Goal: Information Seeking & Learning: Understand process/instructions

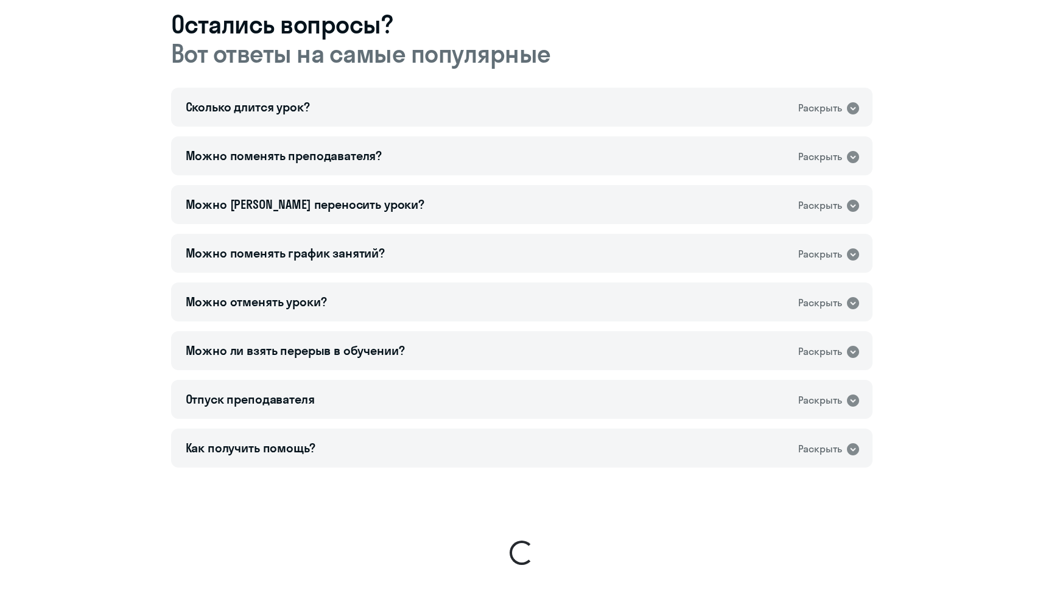
scroll to position [848, 0]
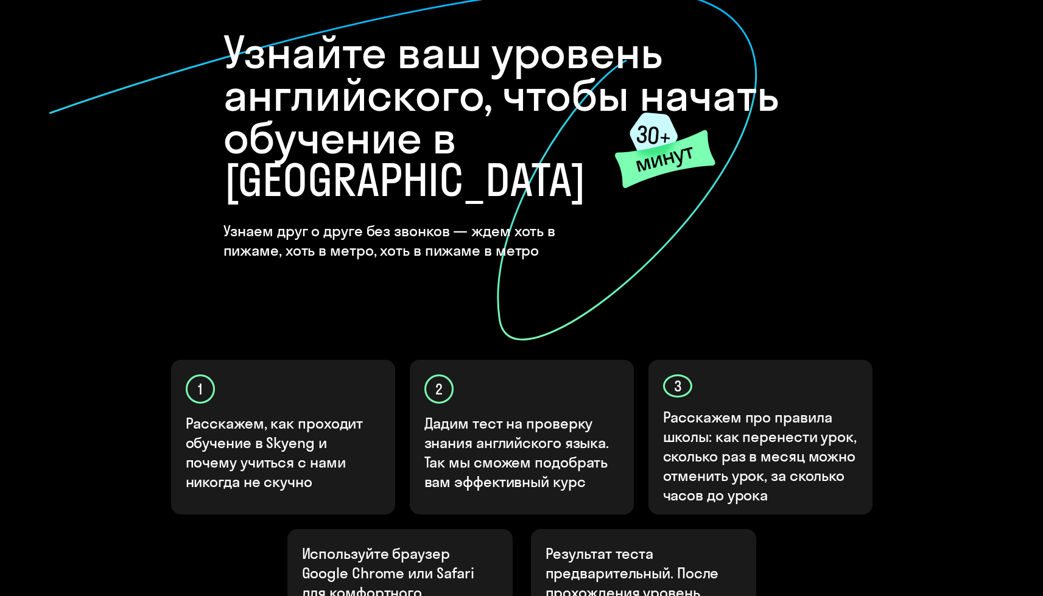
scroll to position [283, 0]
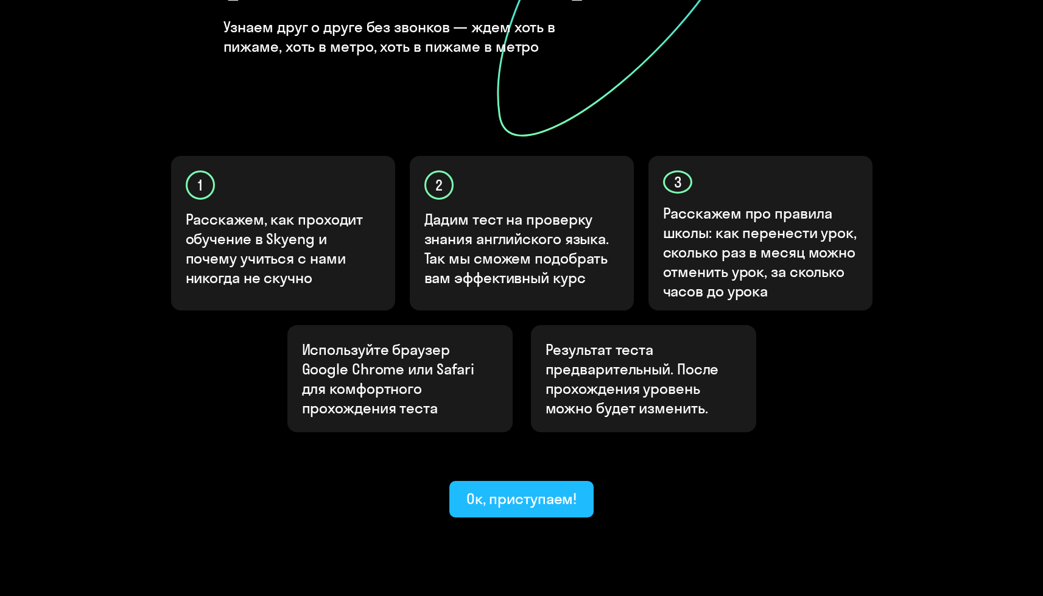
click at [518, 489] on div "Ок, приступаем!" at bounding box center [521, 498] width 111 height 19
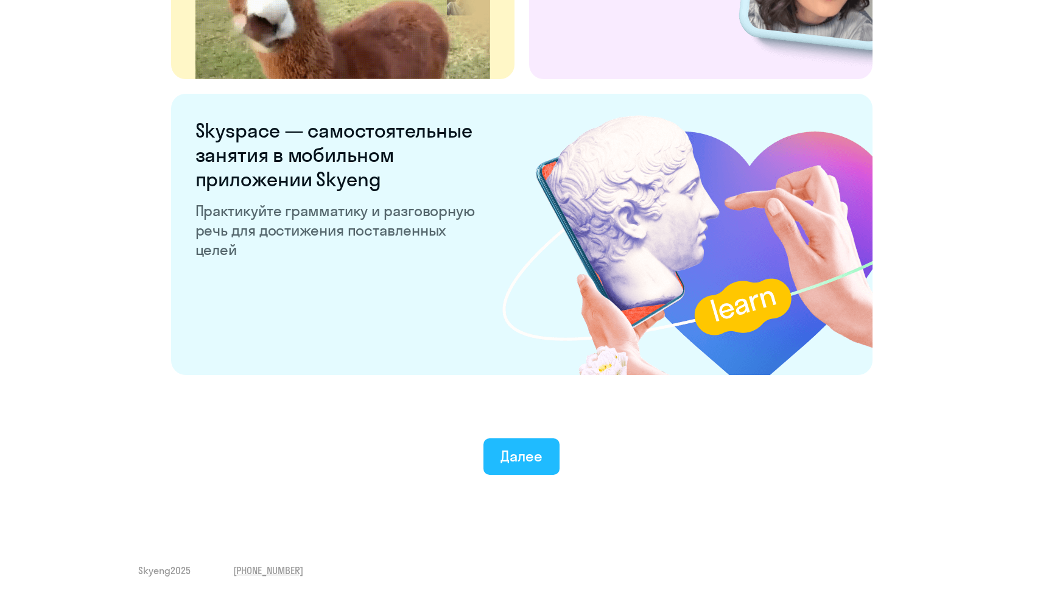
click at [550, 443] on button "Далее" at bounding box center [521, 456] width 76 height 37
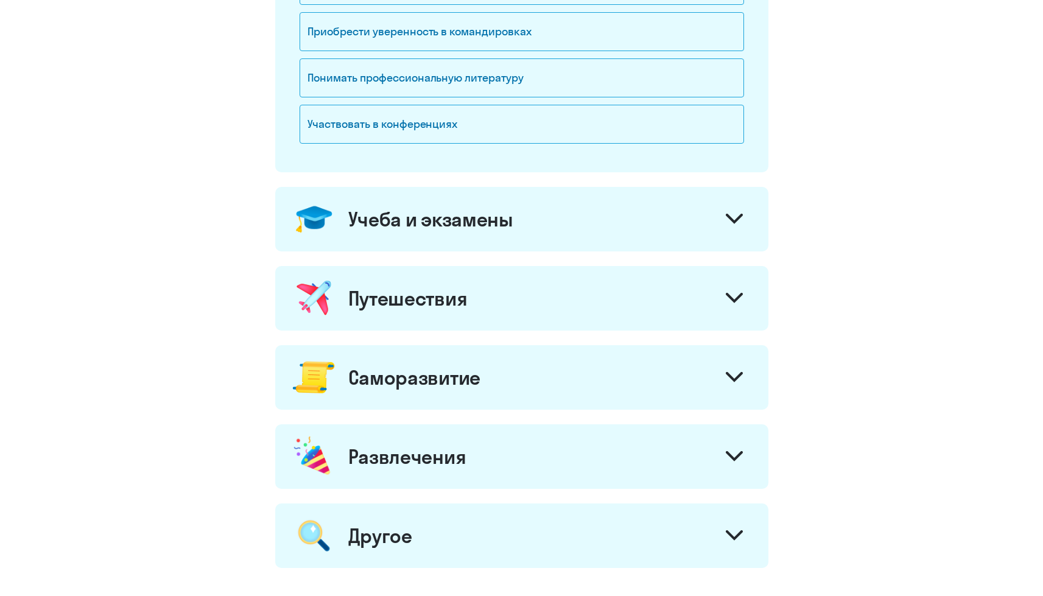
scroll to position [566, 0]
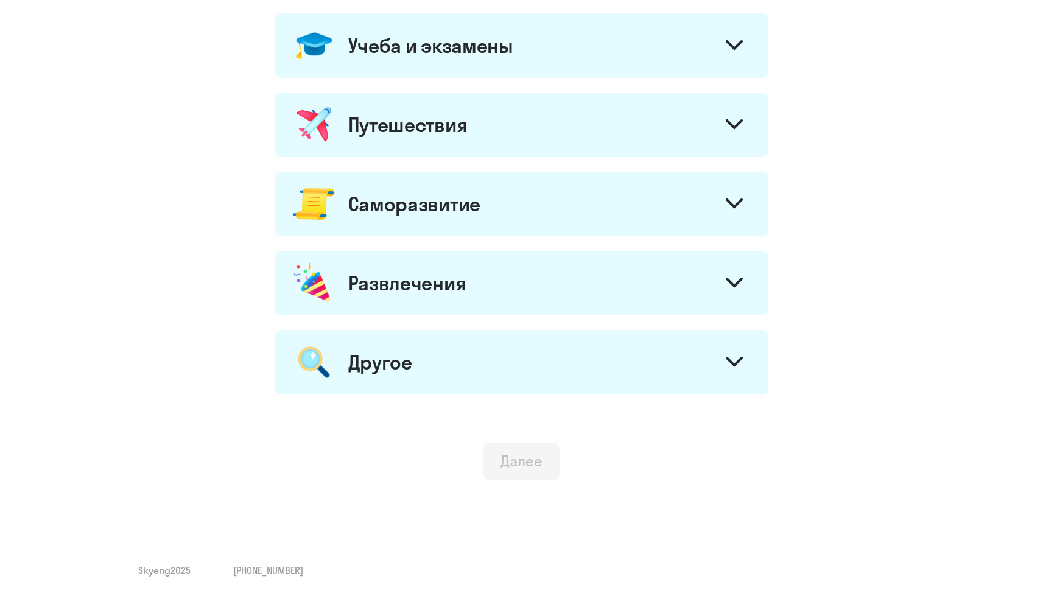
click at [505, 469] on div "Далее" at bounding box center [522, 460] width 42 height 19
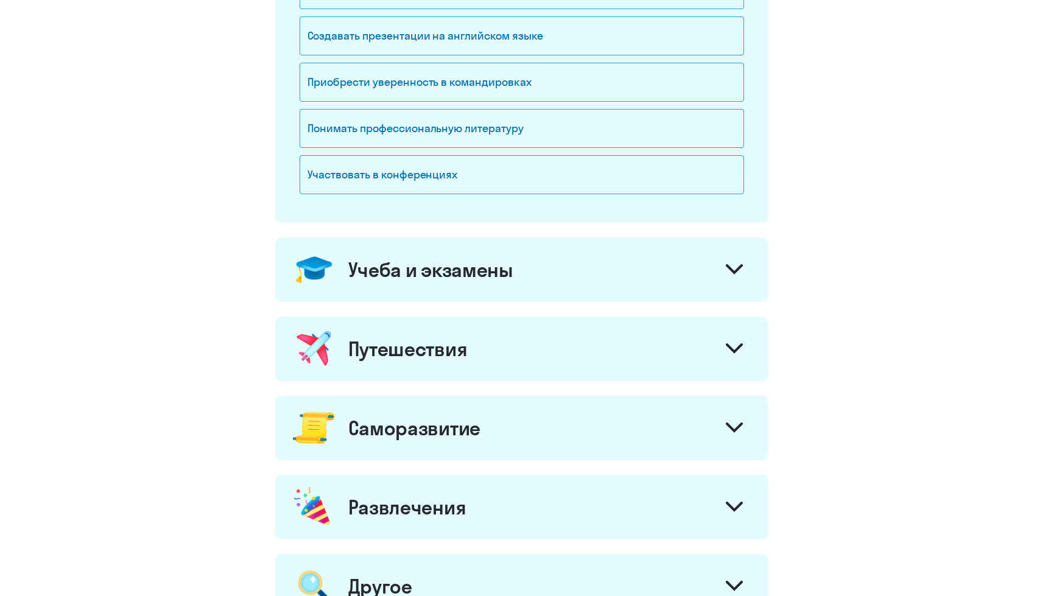
scroll to position [540, 0]
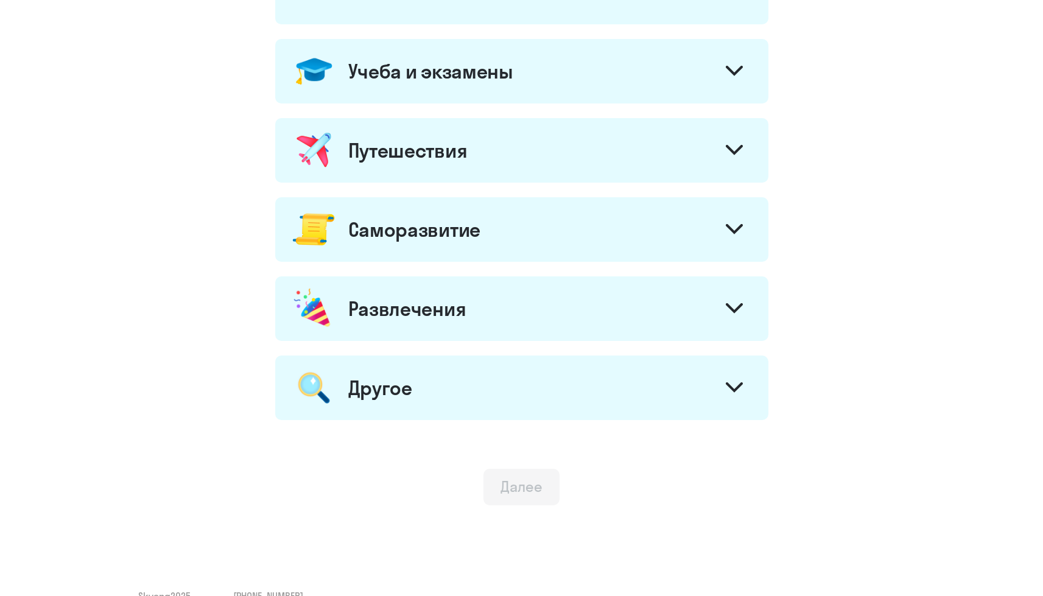
click at [493, 265] on div "Работа и бизнес Вести деловую переписку с партнерами Свободно общаться с коллег…" at bounding box center [521, 19] width 493 height 802
click at [485, 248] on div "Саморазвитие" at bounding box center [521, 229] width 493 height 65
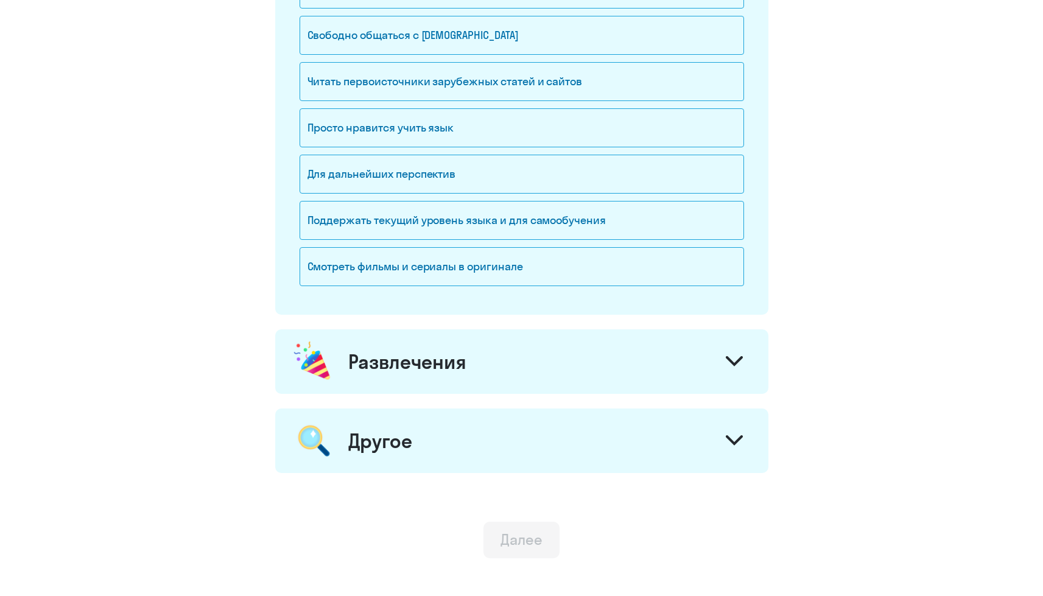
scroll to position [890, 0]
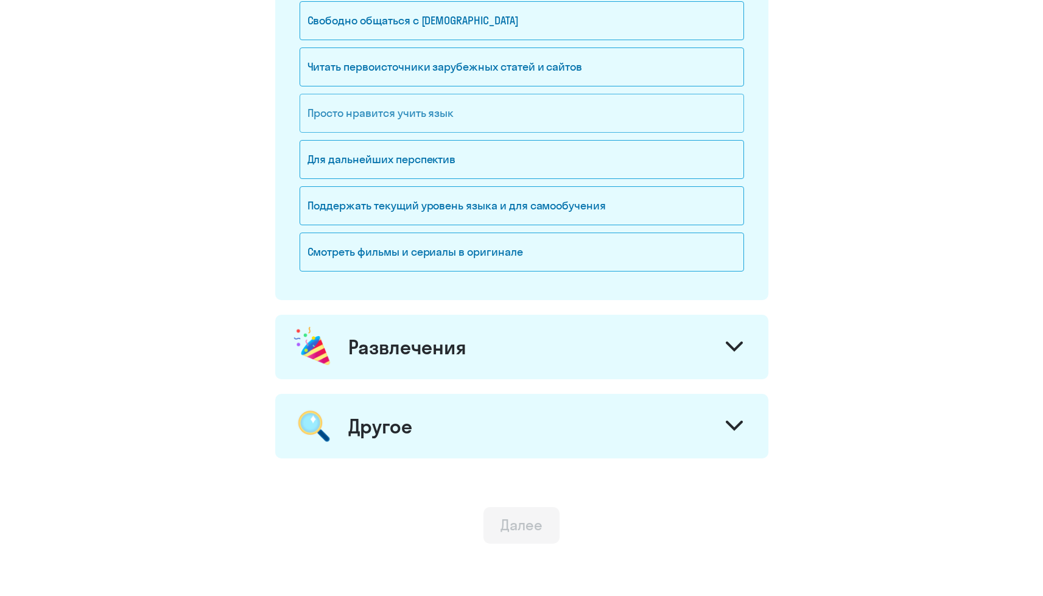
click at [493, 117] on div "Просто нравится учить язык" at bounding box center [522, 113] width 444 height 39
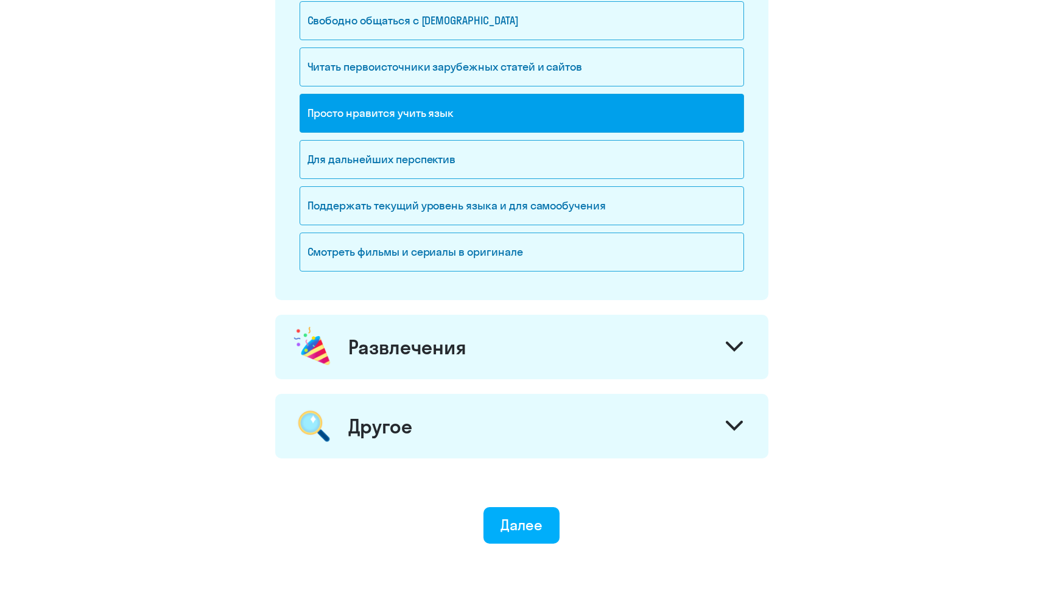
click at [527, 524] on div "Далее" at bounding box center [522, 524] width 42 height 19
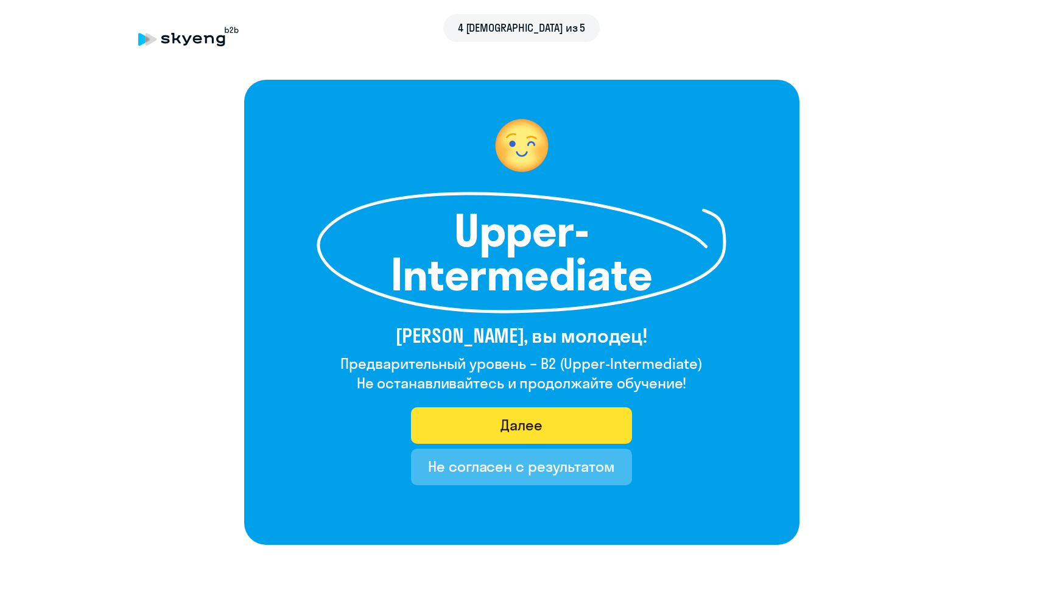
click at [586, 427] on button "Далее" at bounding box center [521, 425] width 221 height 37
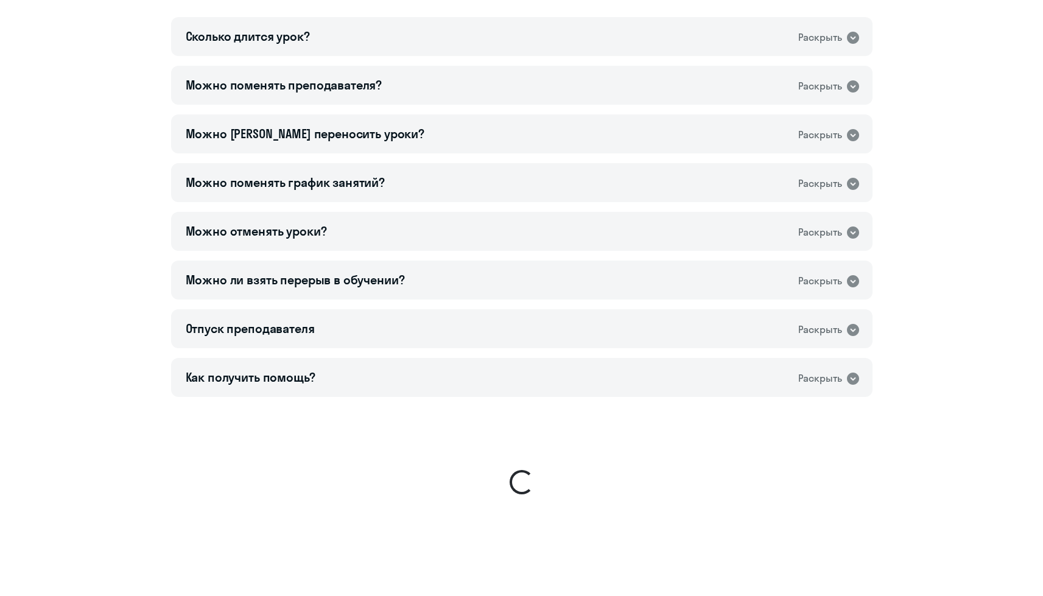
scroll to position [748, 0]
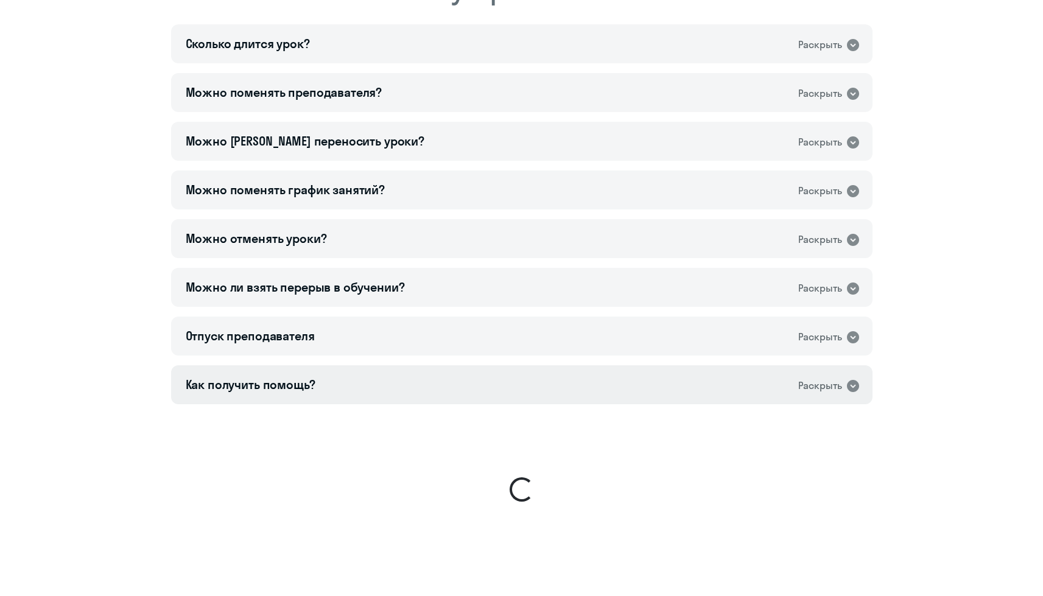
click at [572, 387] on div "Как получить помощь? Раскрыть" at bounding box center [521, 384] width 701 height 39
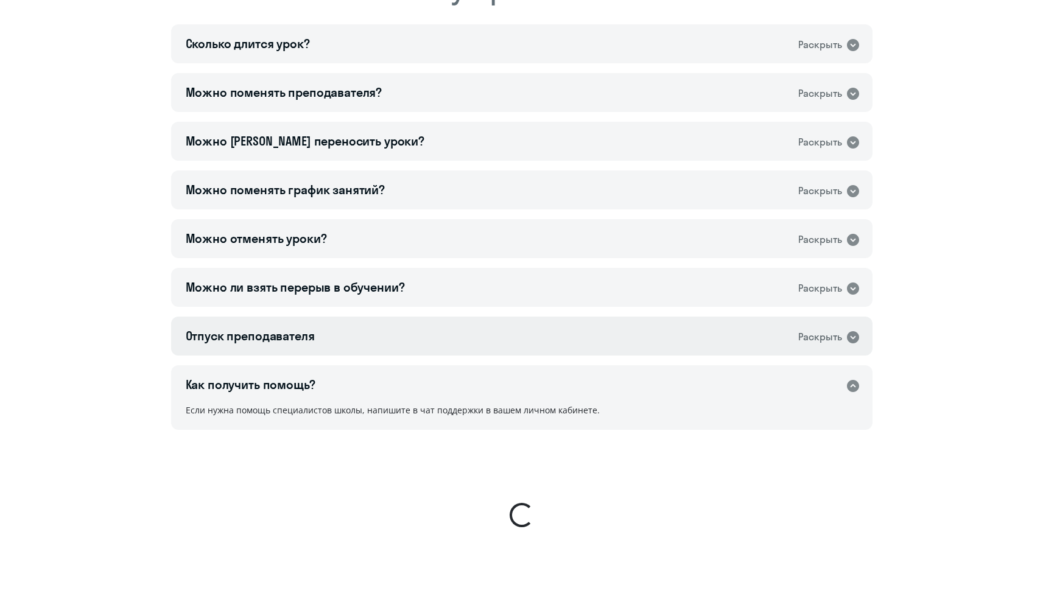
click at [576, 337] on div "Отпуск преподавателя Раскрыть" at bounding box center [521, 336] width 701 height 39
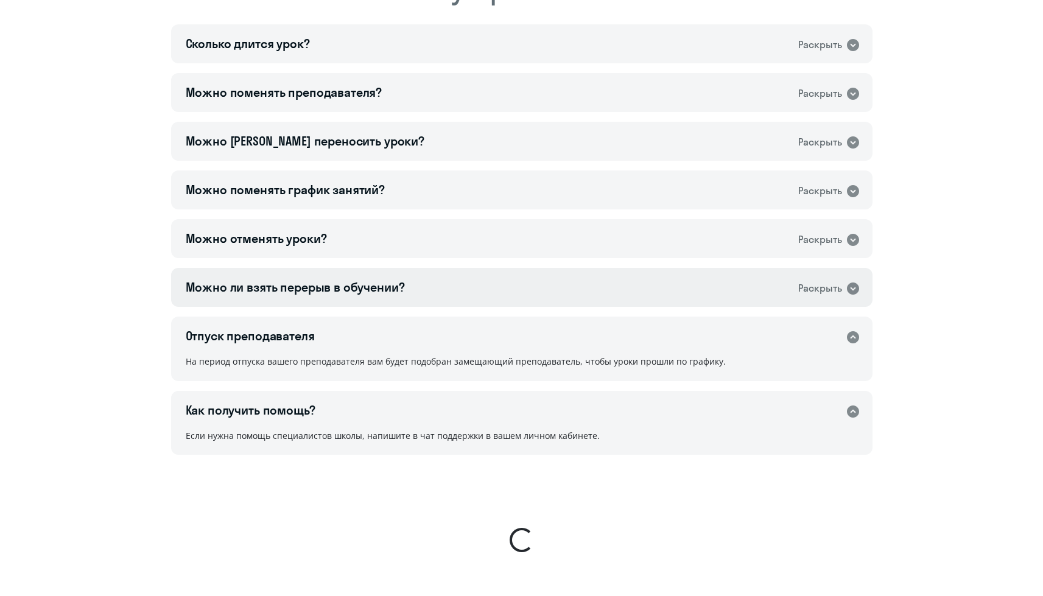
click at [591, 301] on div "Можно ли взять перерыв в обучении? Раскрыть" at bounding box center [521, 287] width 701 height 39
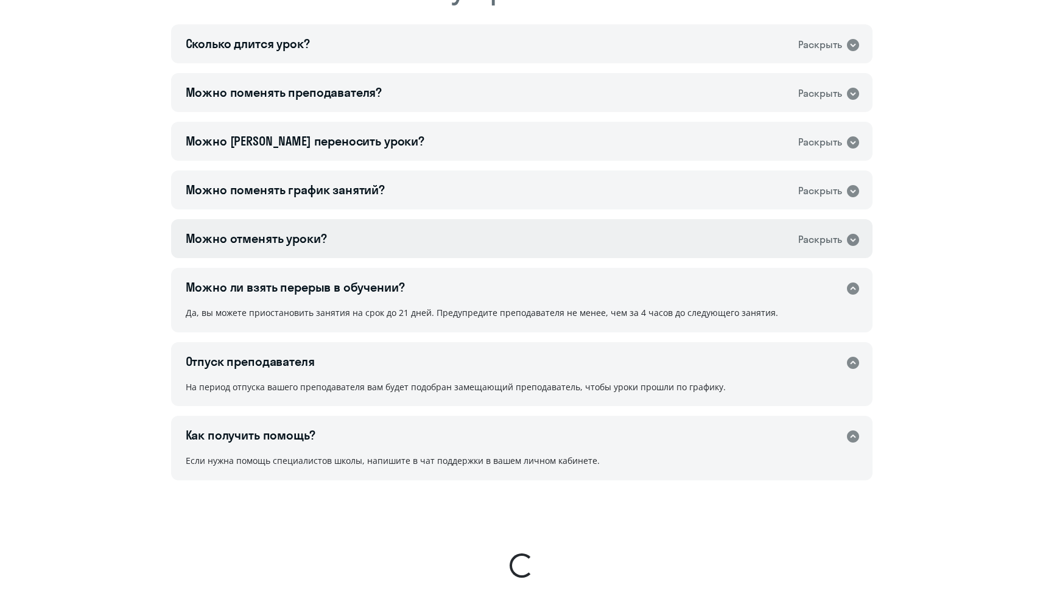
click at [585, 243] on div "Можно отменять уроки? Раскрыть" at bounding box center [521, 238] width 701 height 39
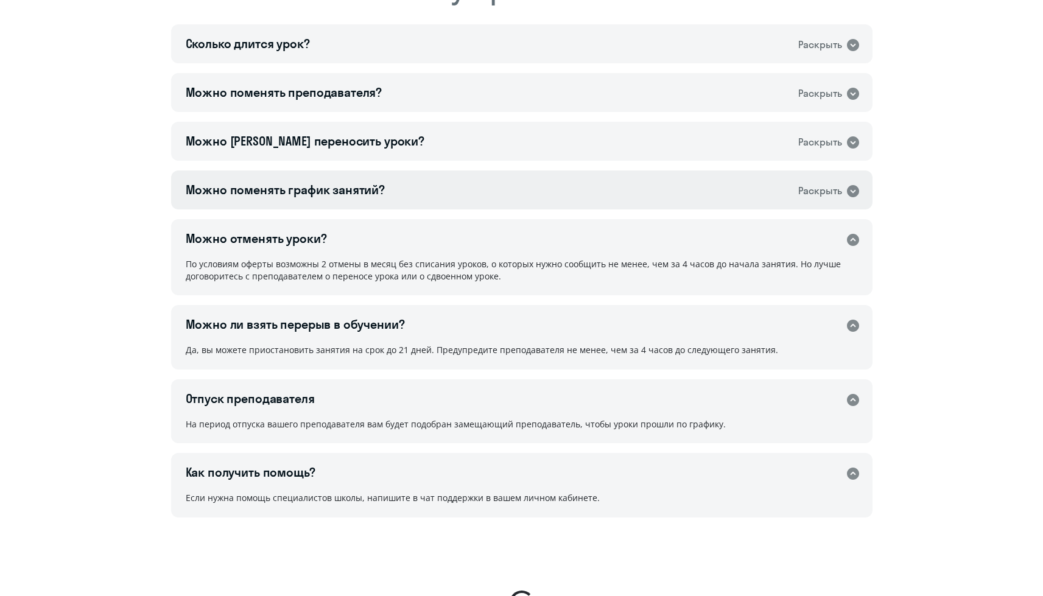
click at [578, 200] on div "Можно поменять график занятий? Раскрыть" at bounding box center [521, 189] width 701 height 39
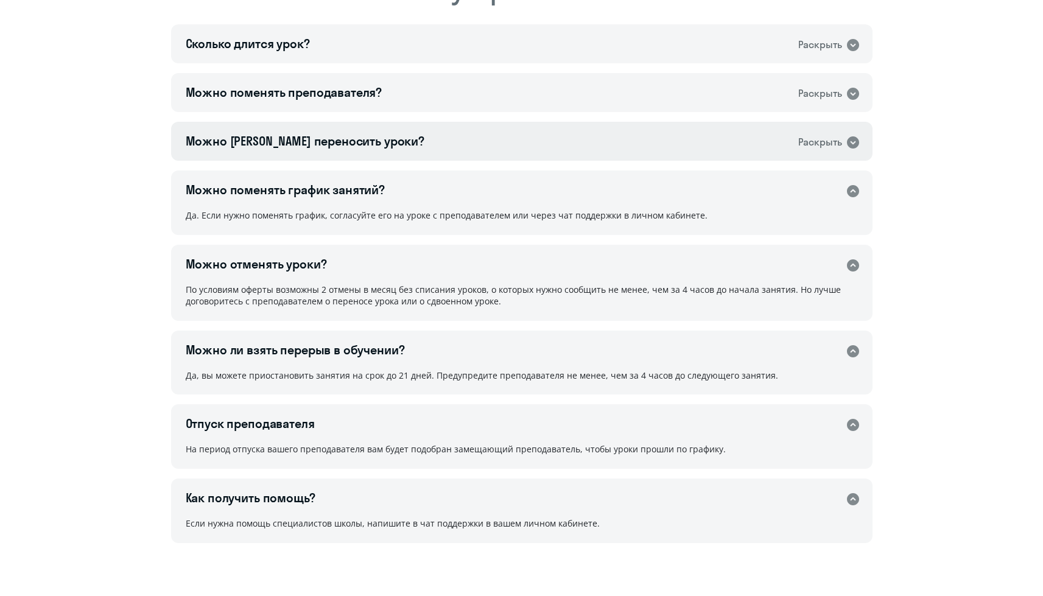
click at [578, 159] on div "Можно ли переносить уроки? Раскрыть" at bounding box center [521, 141] width 701 height 39
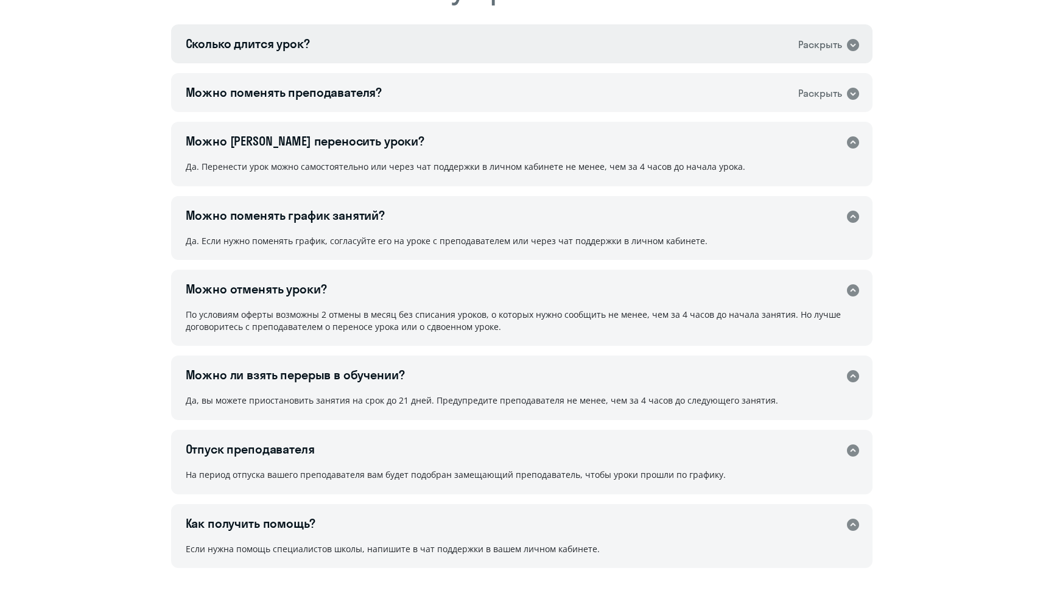
click at [564, 38] on div "Сколько длится урок? Раскрыть" at bounding box center [521, 43] width 701 height 39
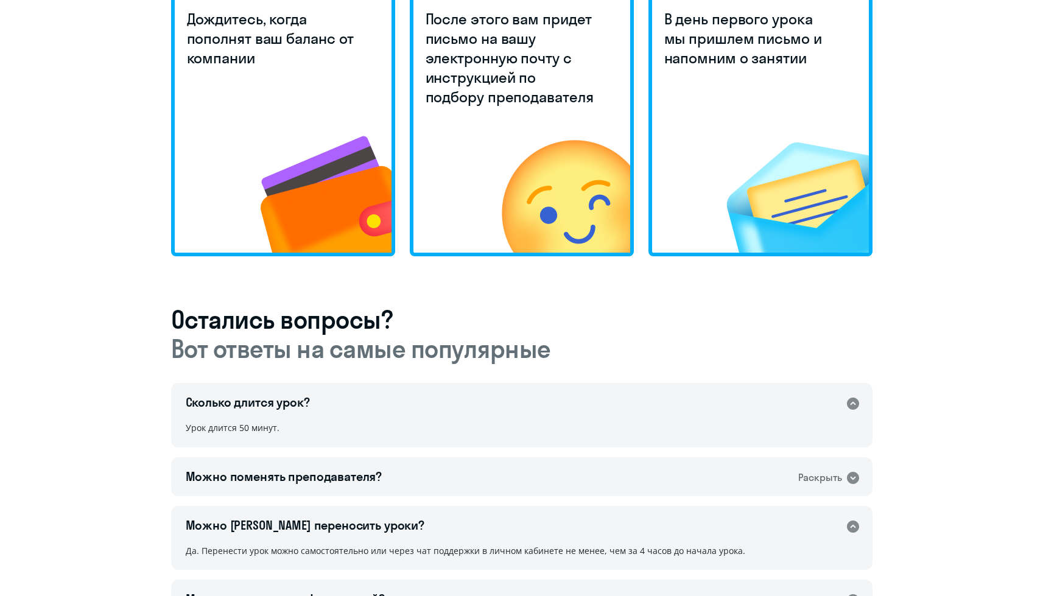
scroll to position [0, 0]
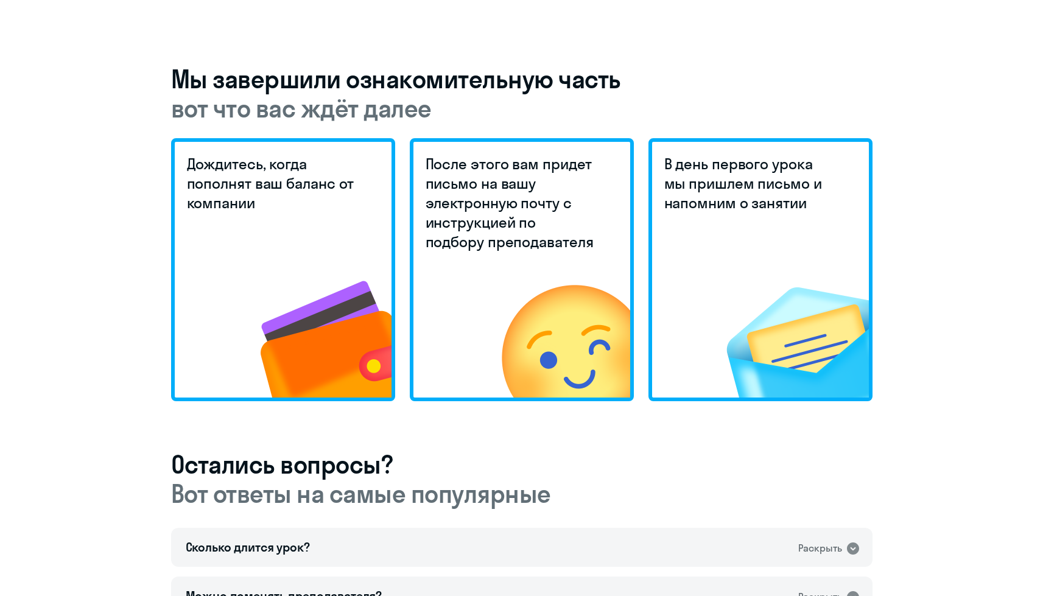
scroll to position [848, 0]
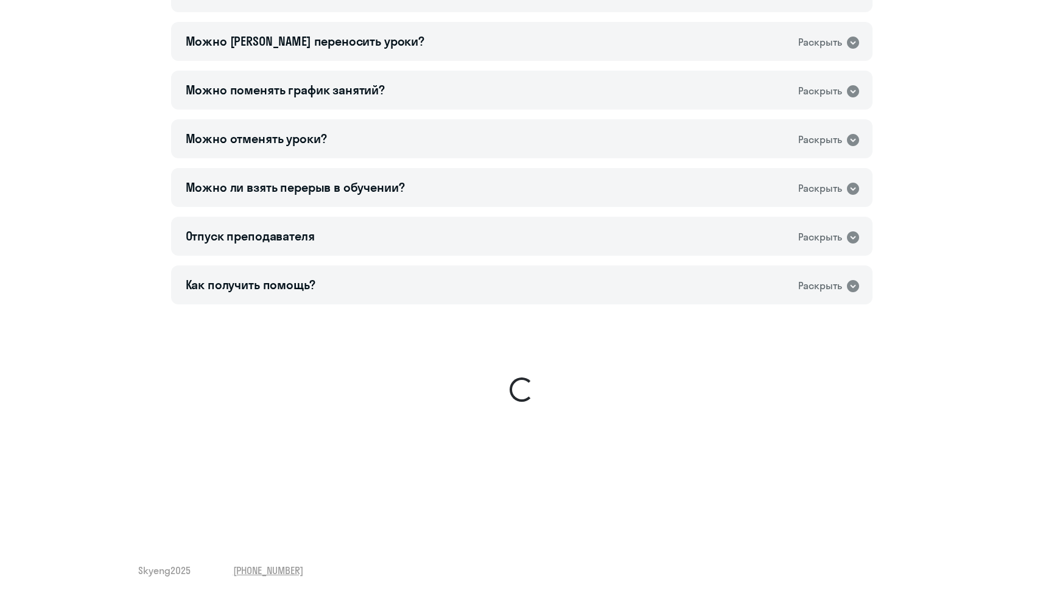
click at [350, 352] on sky-ui-spinner at bounding box center [521, 389] width 994 height 170
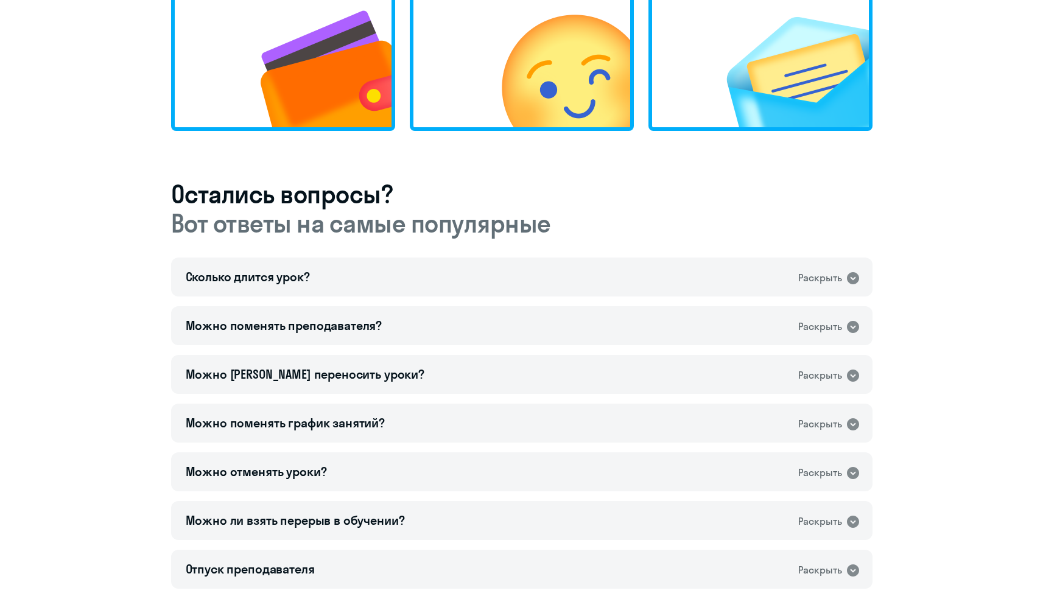
scroll to position [848, 0]
